Goal: Information Seeking & Learning: Check status

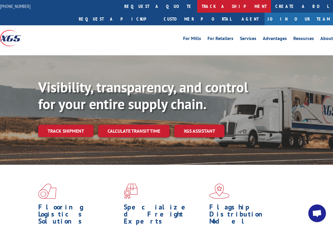
click at [197, 5] on link "track a shipment" at bounding box center [234, 6] width 74 height 13
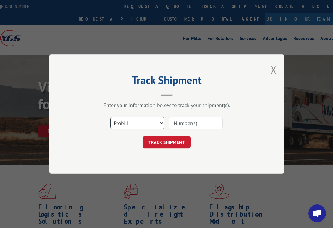
click at [160, 123] on select "Select category... Probill BOL PO" at bounding box center [137, 123] width 54 height 12
select select "bol"
click at [110, 117] on select "Select category... Probill BOL PO" at bounding box center [137, 123] width 54 height 12
click at [175, 127] on input at bounding box center [196, 123] width 54 height 12
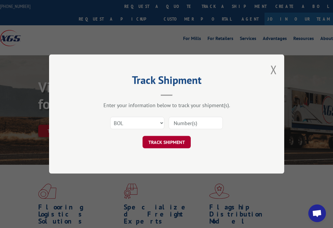
type input "V"
paste input "6015915"
type input "6015915"
click at [182, 143] on button "TRACK SHIPMENT" at bounding box center [167, 142] width 48 height 12
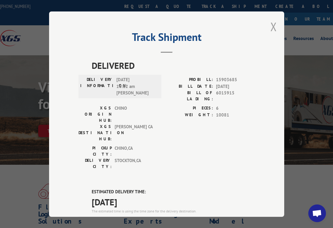
click at [270, 23] on button "Close modal" at bounding box center [273, 27] width 6 height 16
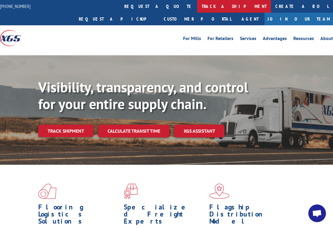
click at [197, 5] on link "track a shipment" at bounding box center [234, 6] width 74 height 13
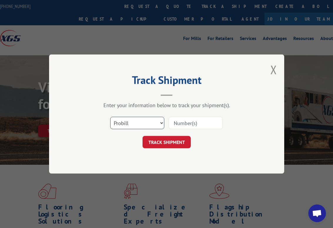
click at [155, 121] on select "Select category... Probill BOL PO" at bounding box center [137, 123] width 54 height 12
select select "bol"
click at [110, 117] on select "Select category... Probill BOL PO" at bounding box center [137, 123] width 54 height 12
click at [193, 119] on input at bounding box center [196, 123] width 54 height 12
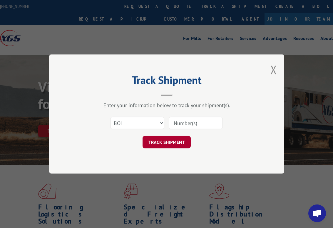
paste input "6014631"
type input "6014631"
click at [164, 144] on button "TRACK SHIPMENT" at bounding box center [167, 142] width 48 height 12
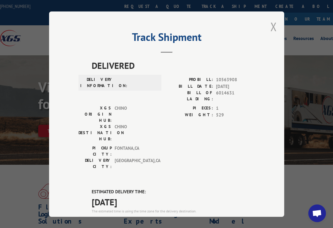
click at [273, 21] on button "Close modal" at bounding box center [273, 27] width 6 height 16
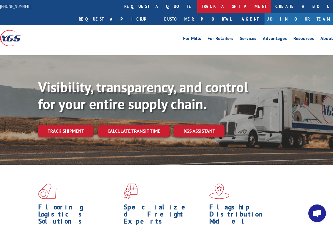
click at [197, 10] on link "track a shipment" at bounding box center [234, 6] width 74 height 13
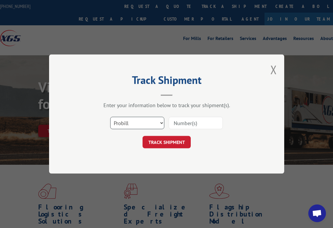
drag, startPoint x: 153, startPoint y: 125, endPoint x: 153, endPoint y: 128, distance: 3.6
click at [153, 125] on select "Select category... Probill BOL PO" at bounding box center [137, 123] width 54 height 12
select select "bol"
click at [110, 117] on select "Select category... Probill BOL PO" at bounding box center [137, 123] width 54 height 12
click at [178, 123] on input at bounding box center [196, 123] width 54 height 12
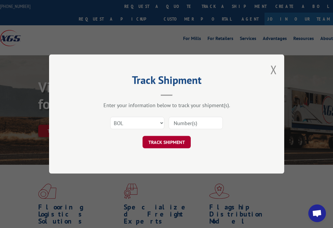
paste input "6012074"
type input "6012074"
click at [177, 143] on button "TRACK SHIPMENT" at bounding box center [167, 142] width 48 height 12
